Goal: Use online tool/utility: Utilize a website feature to perform a specific function

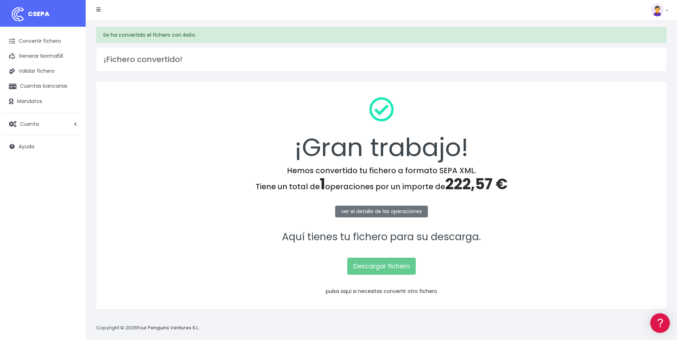
click at [391, 291] on link "pulsa aquí si necesitas convertir otro fichero" at bounding box center [381, 291] width 111 height 7
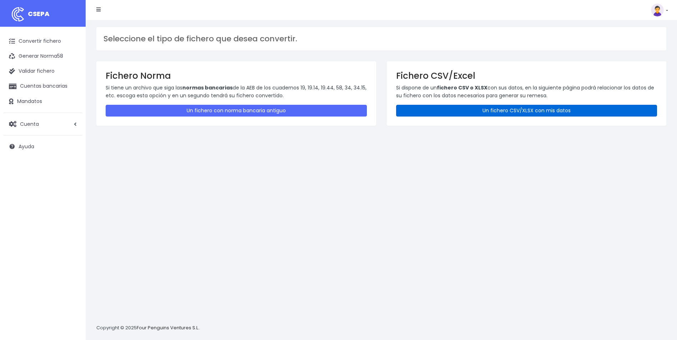
click at [477, 114] on link "Un fichero CSV/XLSX con mis datos" at bounding box center [526, 111] width 261 height 12
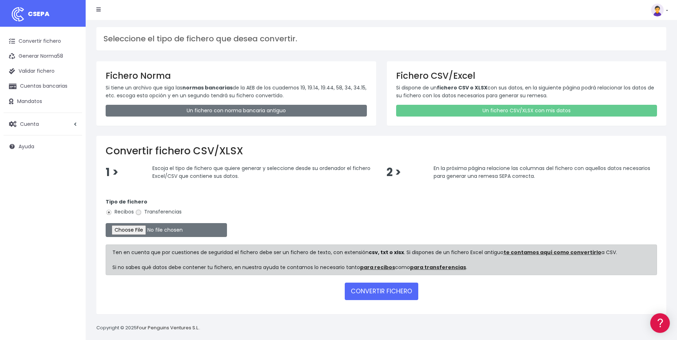
click at [138, 214] on input "Transferencias" at bounding box center [138, 212] width 6 height 6
radio input "true"
click at [136, 234] on input "file" at bounding box center [166, 230] width 121 height 14
type input "C:\fakepath\Copia de LIQUIDACION_FUE_ANDREAMARTI_05092025.csv"
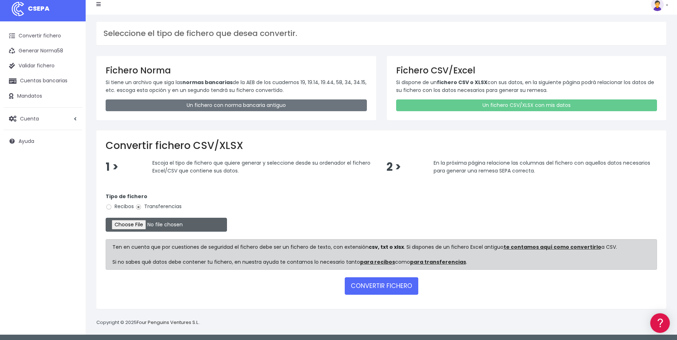
scroll to position [7, 0]
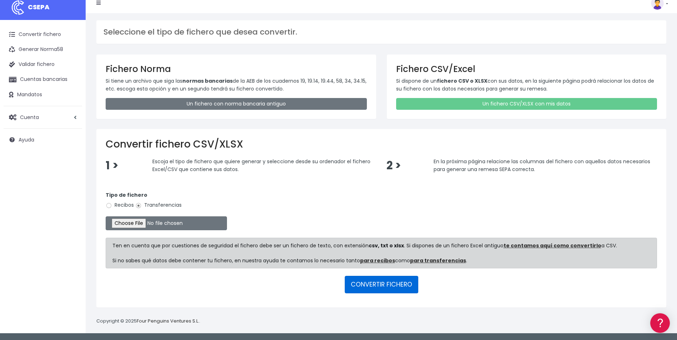
click at [377, 284] on button "CONVERTIR FICHERO" at bounding box center [381, 284] width 73 height 17
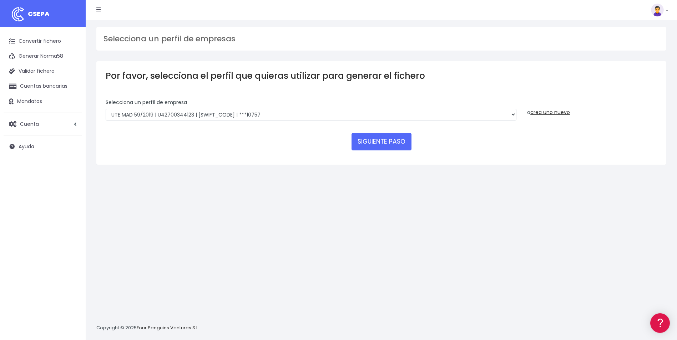
click at [369, 108] on div "Selecciona un perfíl de empresa INSTITUTO MEDITERRANEO DE ESTUDIOS DE PR | ES91…" at bounding box center [311, 110] width 411 height 22
click at [367, 114] on select "INSTITUTO MEDITERRANEO DE ESTUDIOS DE PR | ES91001B53342739 | BSCHESMMXXX | ***…" at bounding box center [311, 115] width 411 height 12
select select "1887"
click at [106, 109] on select "INSTITUTO MEDITERRANEO DE ESTUDIOS DE PR | ES91001B53342739 | BSCHESMMXXX | ***…" at bounding box center [311, 115] width 411 height 12
click at [385, 141] on button "SIGUIENTE PASO" at bounding box center [381, 141] width 60 height 17
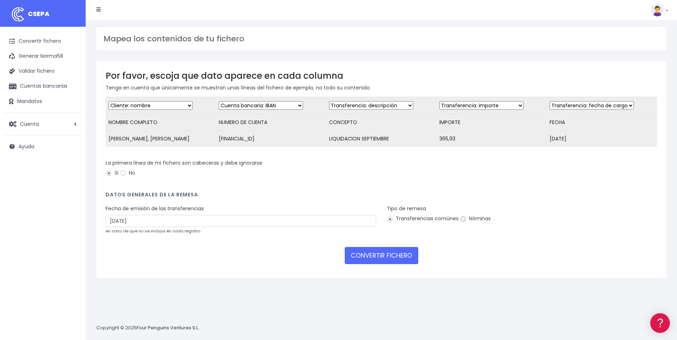
click at [462, 223] on input "Nóminas" at bounding box center [463, 219] width 6 height 6
radio input "true"
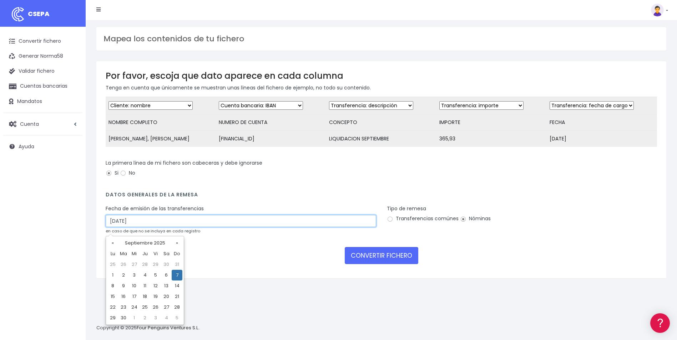
click at [129, 226] on input "07/09/2025" at bounding box center [241, 221] width 270 height 12
click at [157, 274] on td "5" at bounding box center [155, 275] width 11 height 11
type input "05/09/2025"
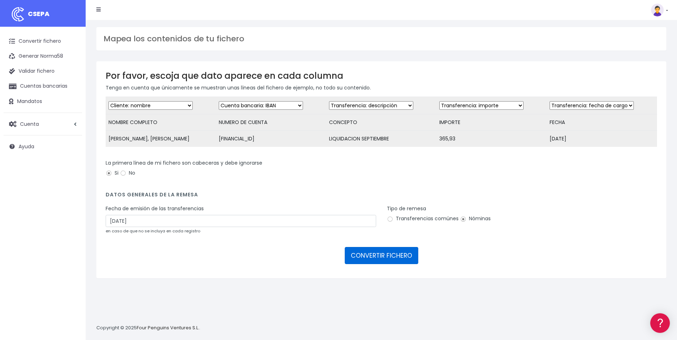
click at [398, 264] on button "CONVERTIR FICHERO" at bounding box center [381, 255] width 73 height 17
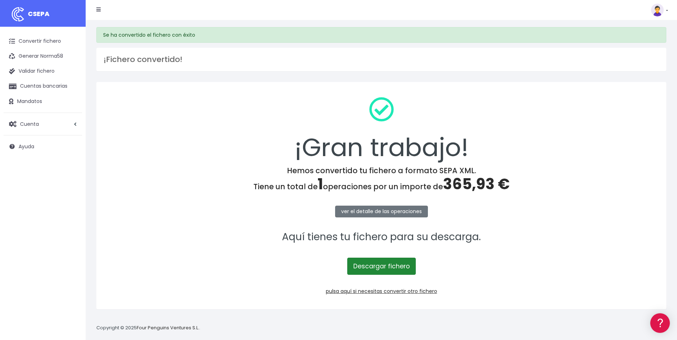
click at [399, 270] on link "Descargar fichero" at bounding box center [381, 266] width 68 height 17
click at [305, 92] on div "¡Gran trabajo!" at bounding box center [381, 128] width 551 height 75
click at [298, 53] on div "¡Fichero convertido!" at bounding box center [381, 60] width 570 height 24
